Goal: Navigation & Orientation: Find specific page/section

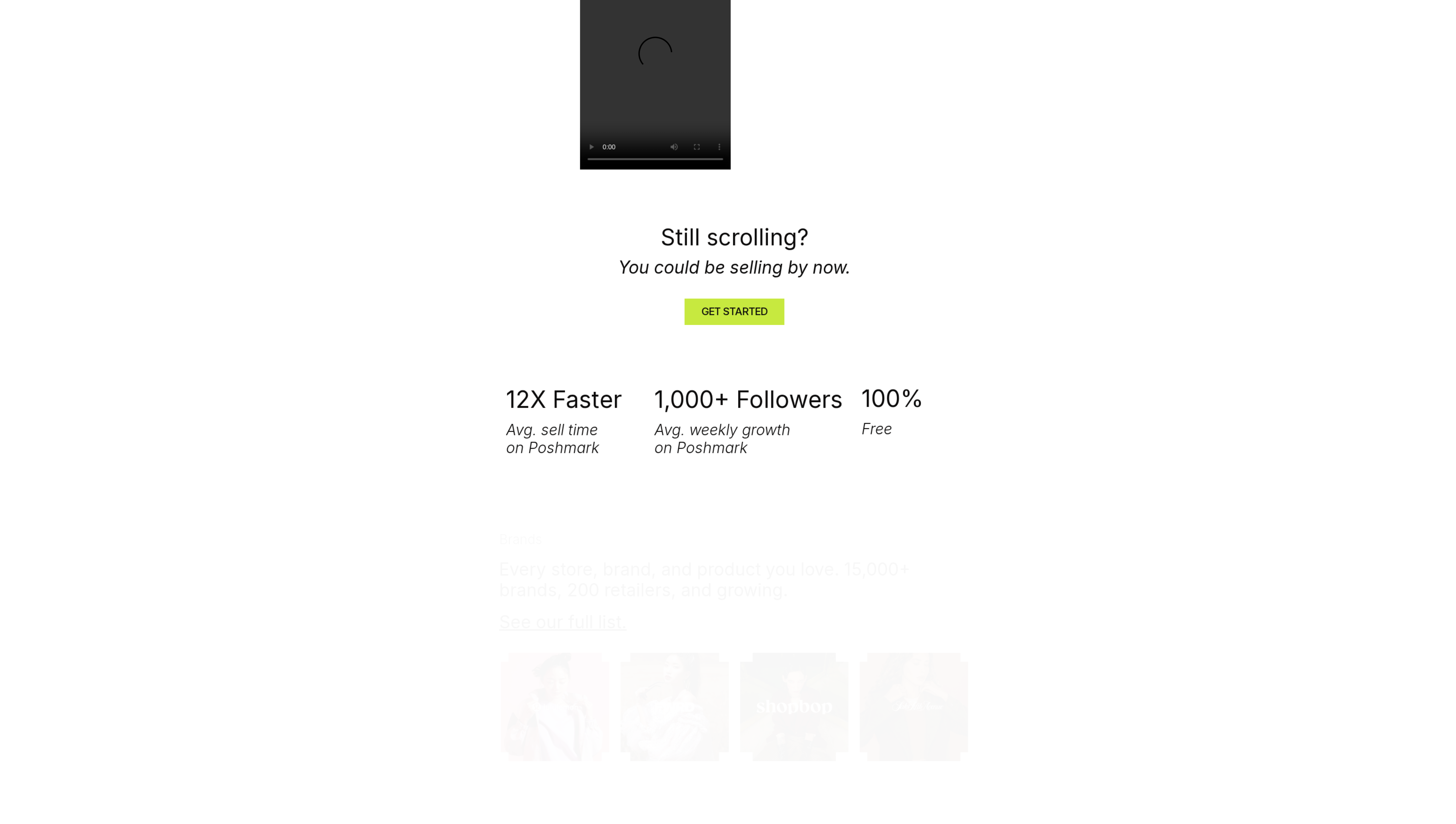
scroll to position [219, 0]
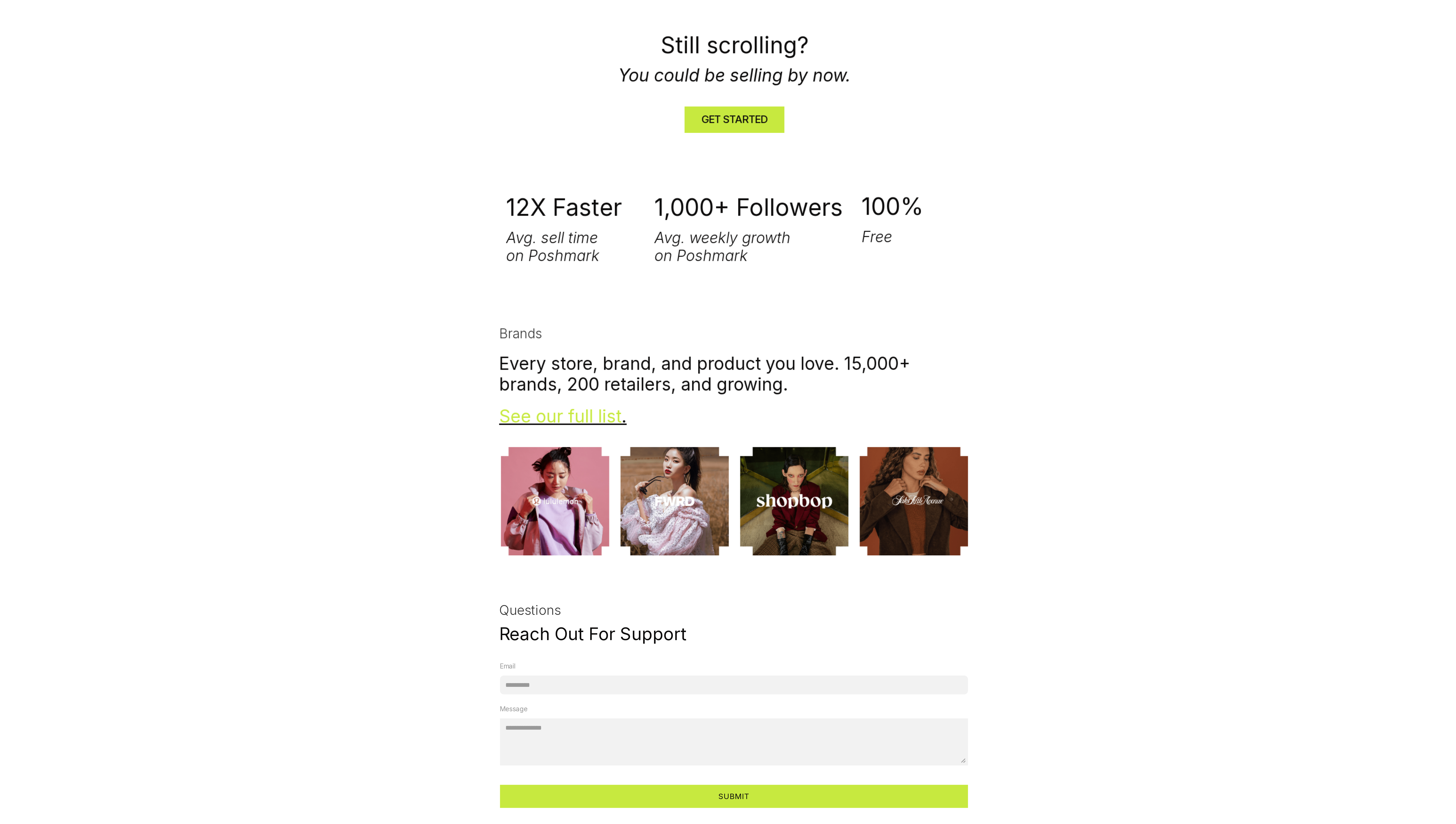
click at [364, 206] on link "See our full list" at bounding box center [662, 670] width 46 height 8
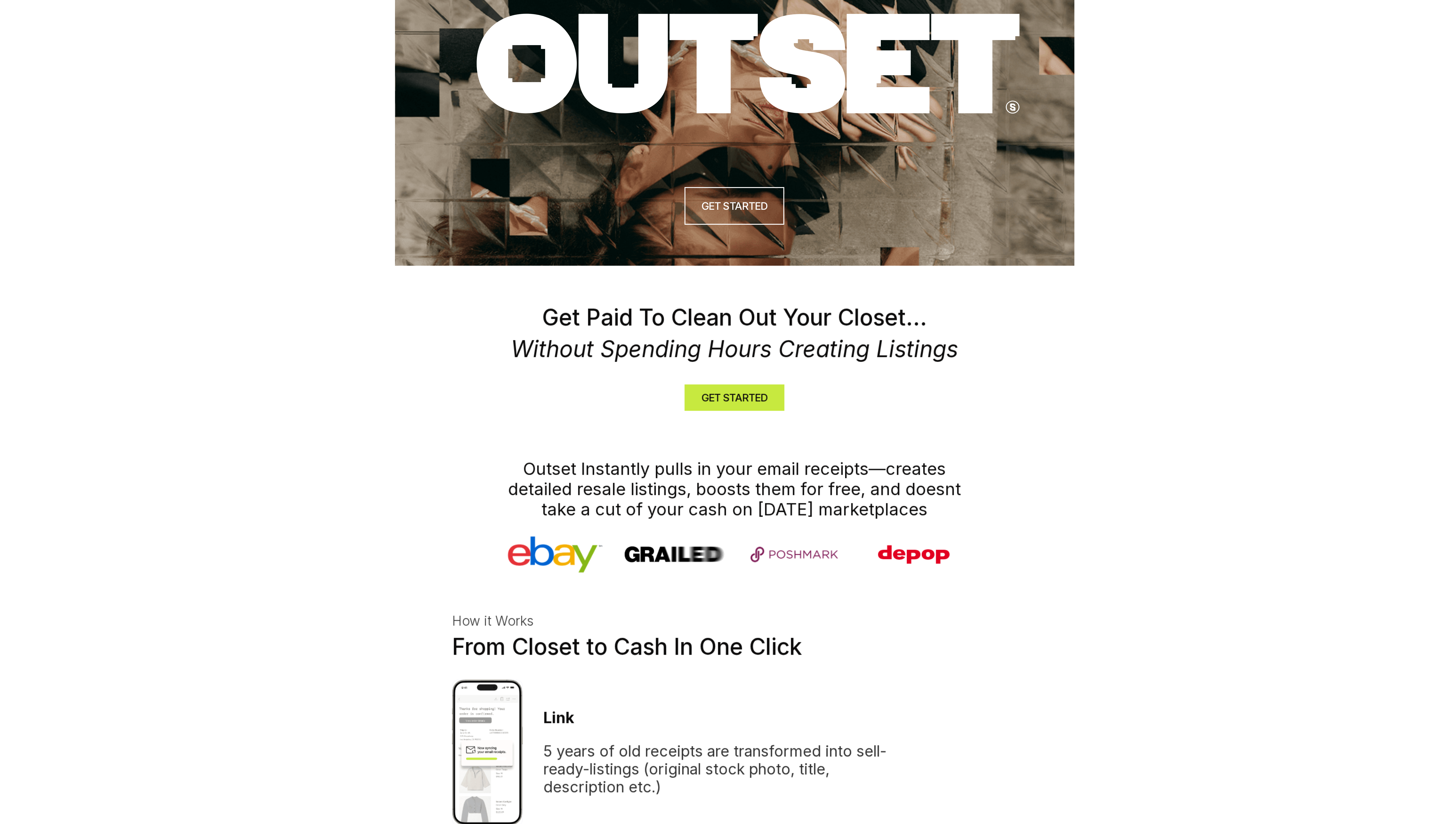
scroll to position [0, 0]
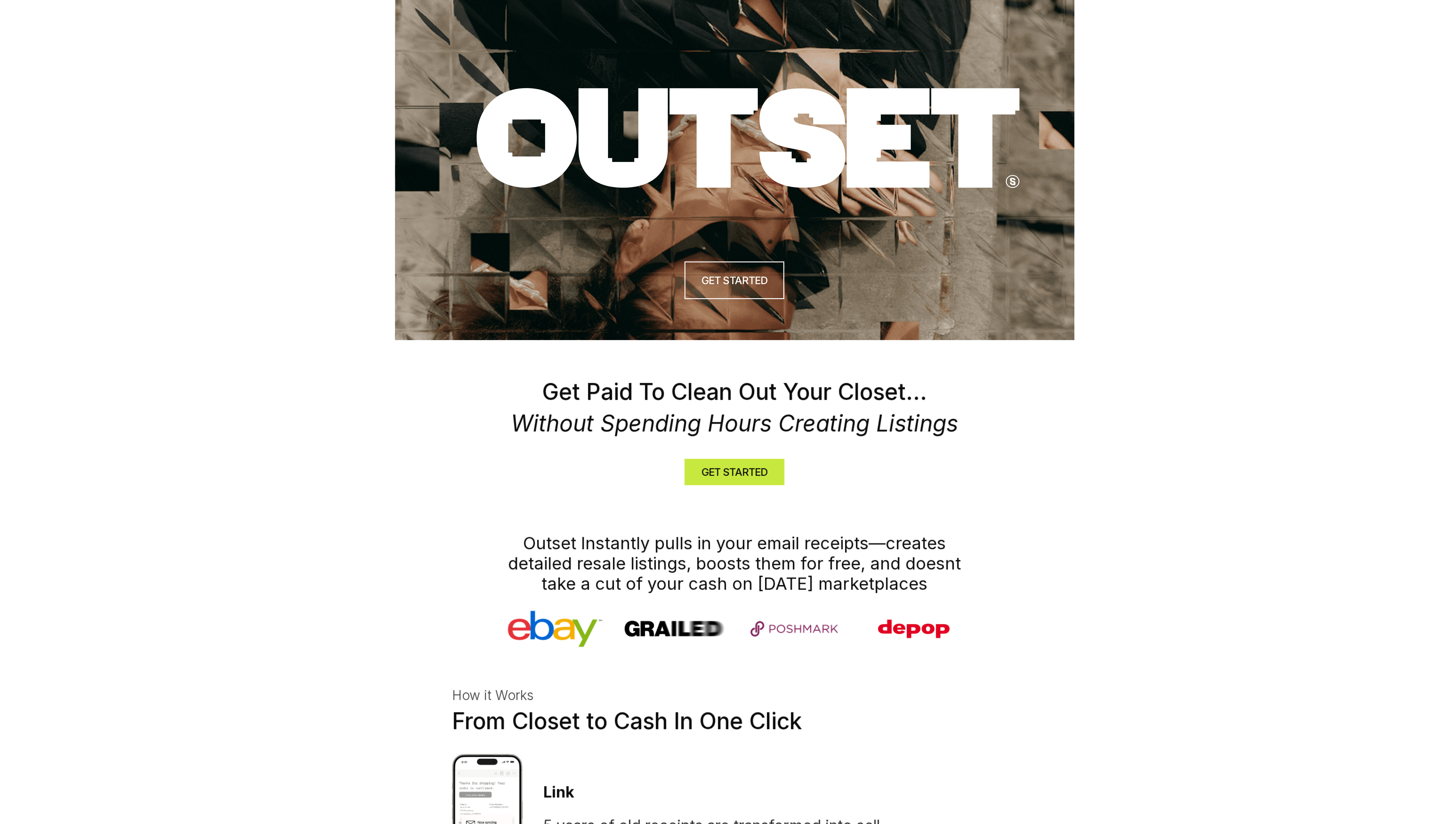
click at [364, 58] on use at bounding box center [733, 52] width 206 height 38
click at [364, 106] on link "GET STARTED" at bounding box center [728, 106] width 38 height 14
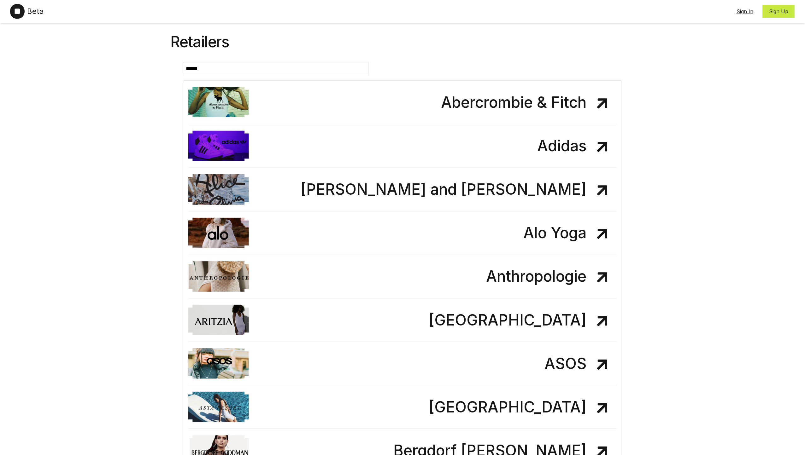
click at [37, 17] on div "Beta" at bounding box center [27, 11] width 34 height 15
click at [32, 13] on span "Beta" at bounding box center [35, 11] width 17 height 10
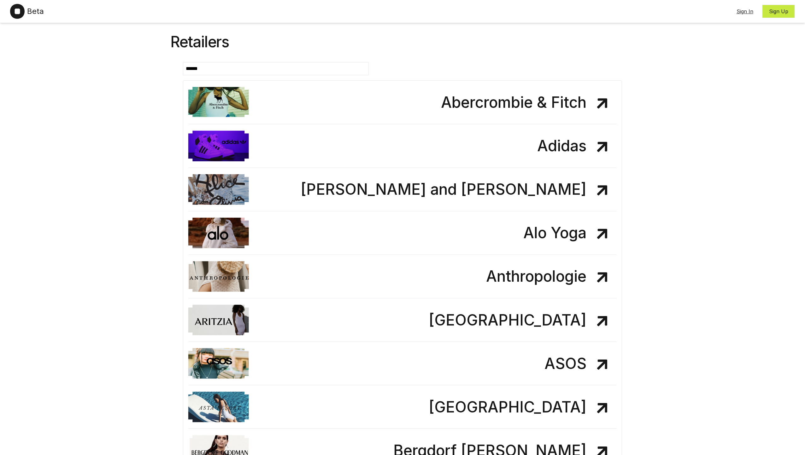
click at [228, 46] on div "Retailers" at bounding box center [402, 42] width 464 height 30
